Goal: Find specific page/section: Find specific page/section

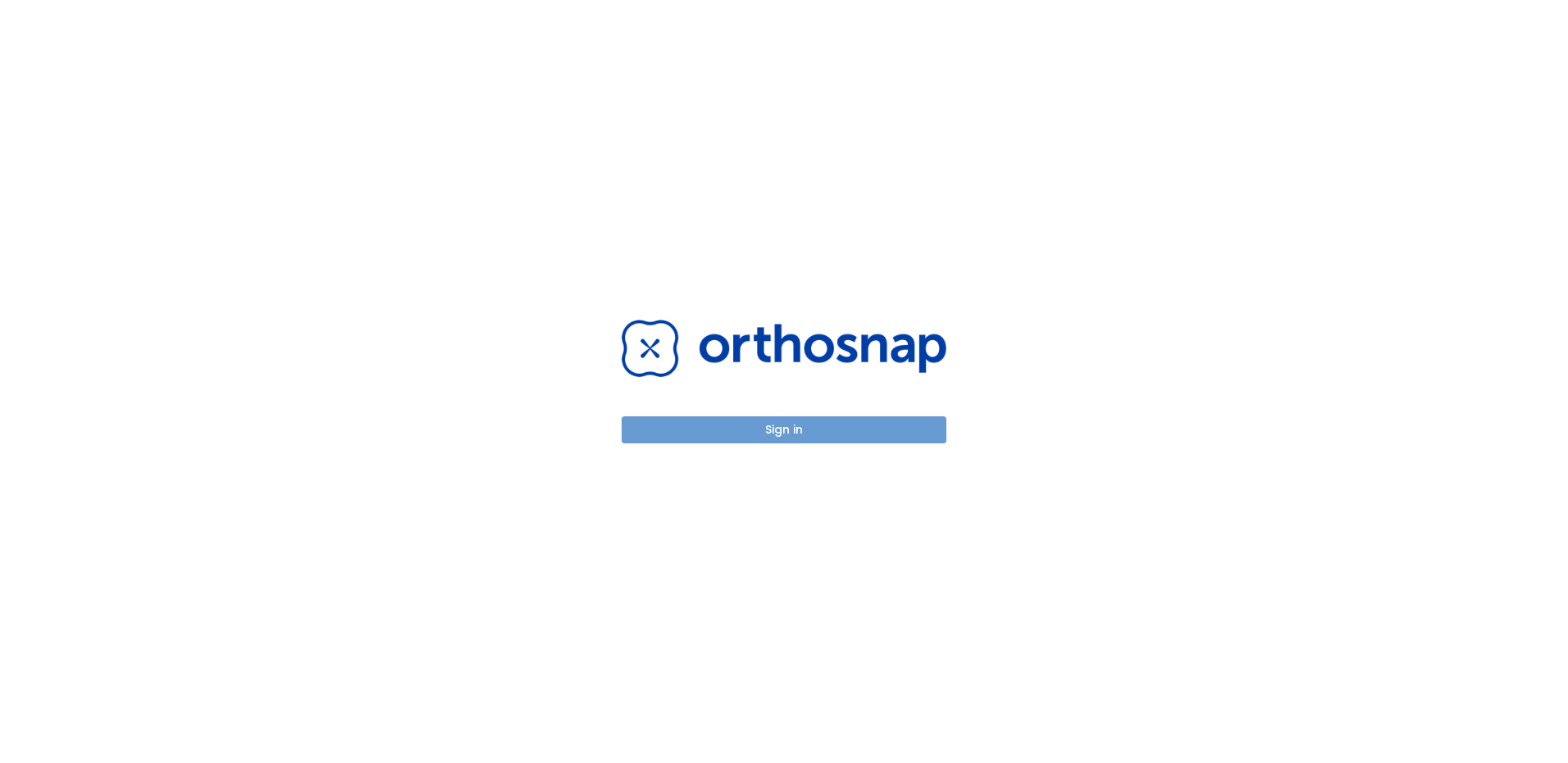
click at [783, 430] on button "Sign in" at bounding box center [784, 430] width 325 height 27
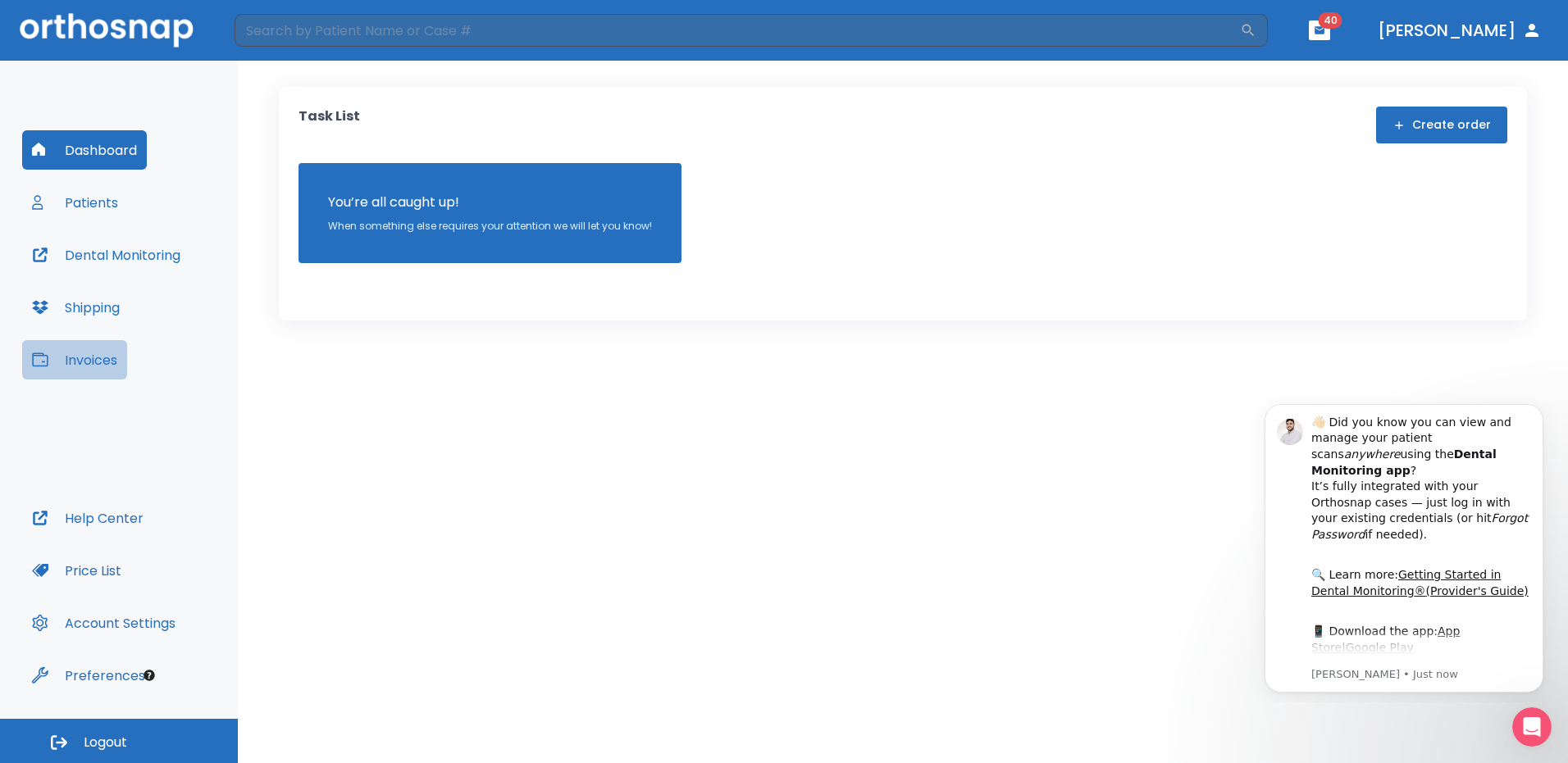
click at [97, 359] on button "Invoices" at bounding box center [74, 360] width 105 height 39
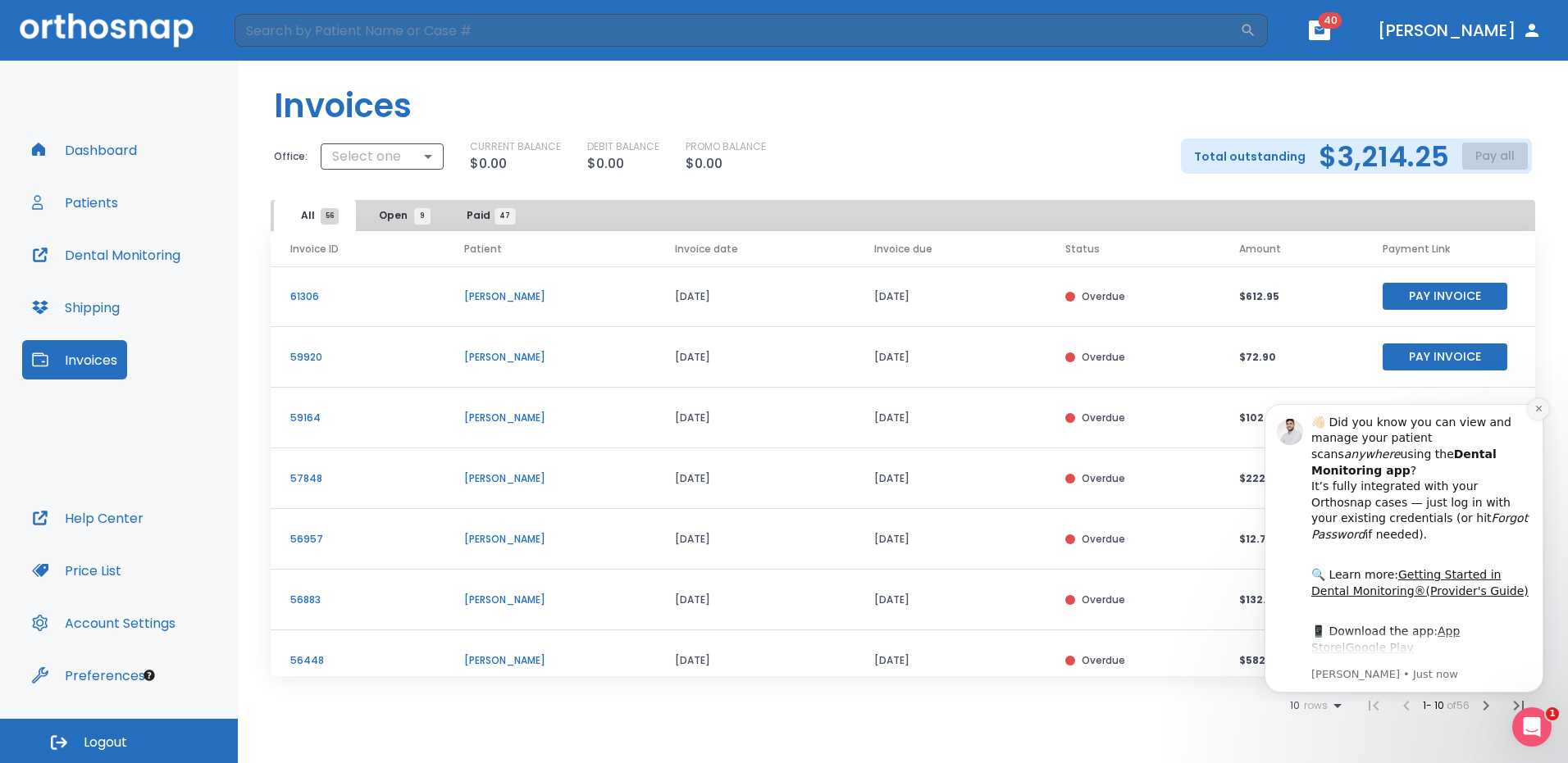
click at [1541, 410] on icon "Dismiss notification" at bounding box center [1537, 409] width 6 height 6
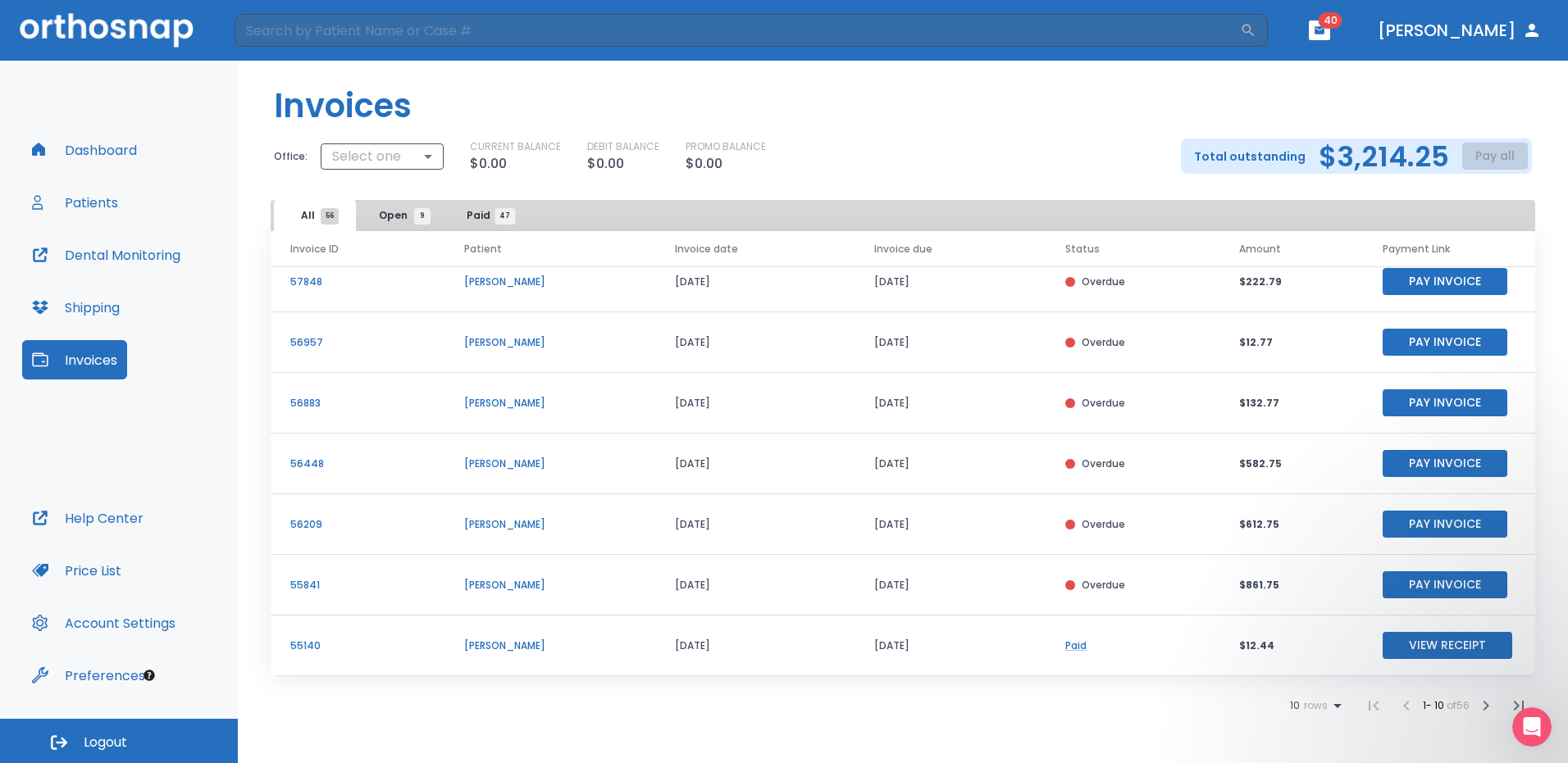
scroll to position [197, 0]
